Goal: Find specific page/section: Find specific page/section

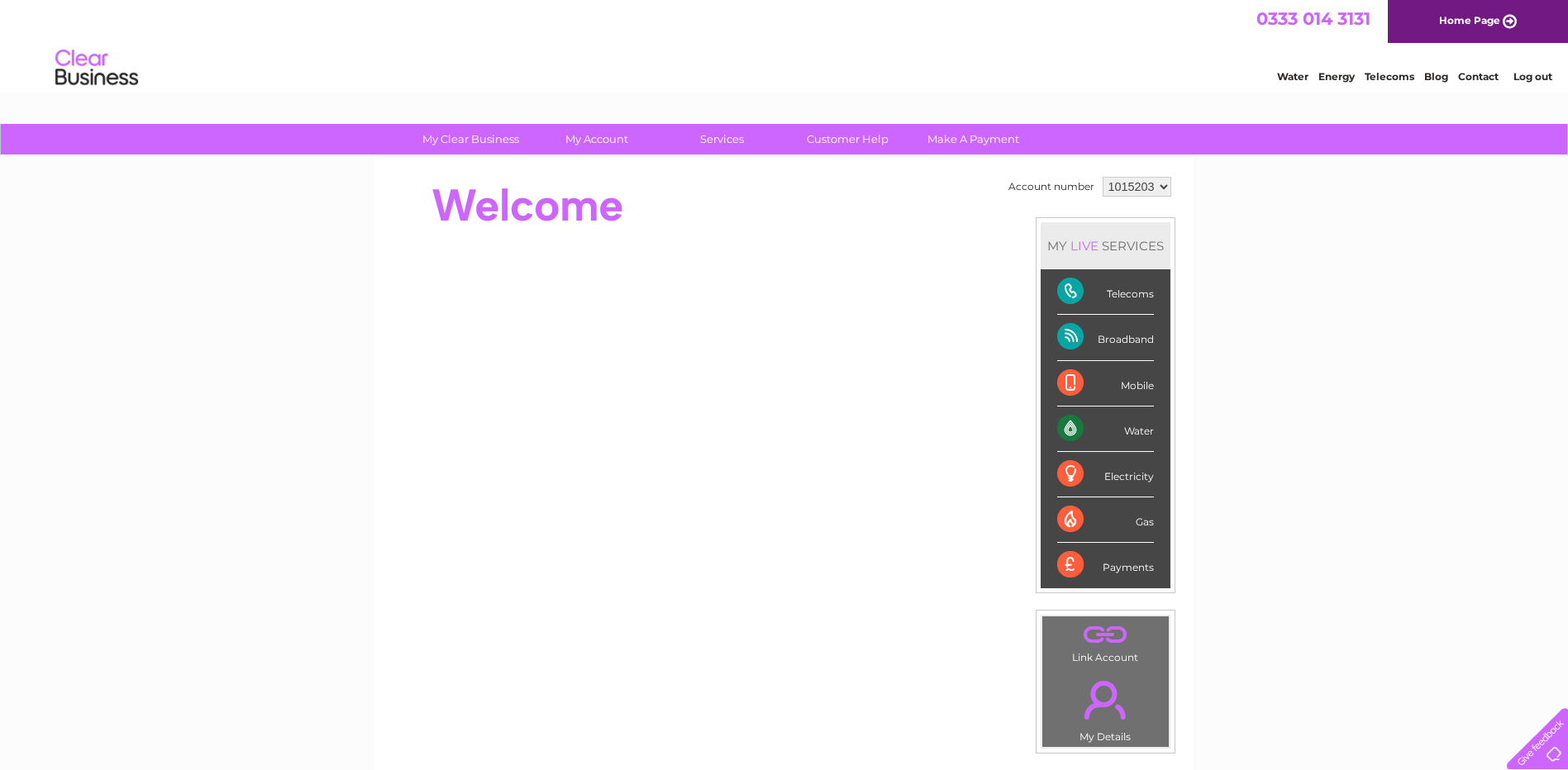
click at [1143, 429] on div "Water" at bounding box center [1105, 429] width 96 height 45
click at [1068, 428] on div "Water" at bounding box center [1105, 429] width 96 height 45
click at [1291, 78] on link "Water" at bounding box center [1292, 76] width 31 height 12
